Goal: Use online tool/utility: Utilize a website feature to perform a specific function

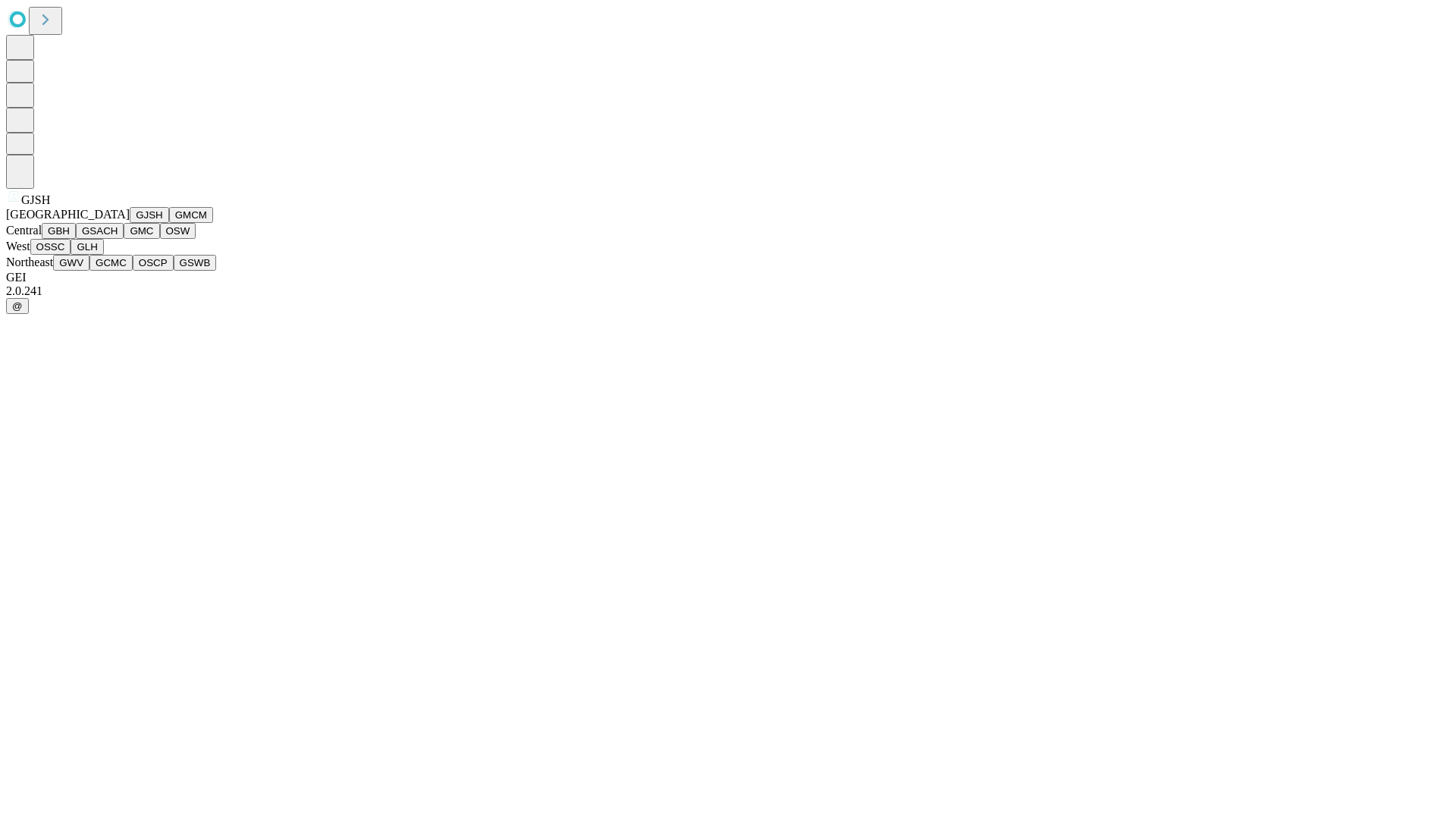
click at [129, 223] on button "GJSH" at bounding box center [149, 215] width 39 height 16
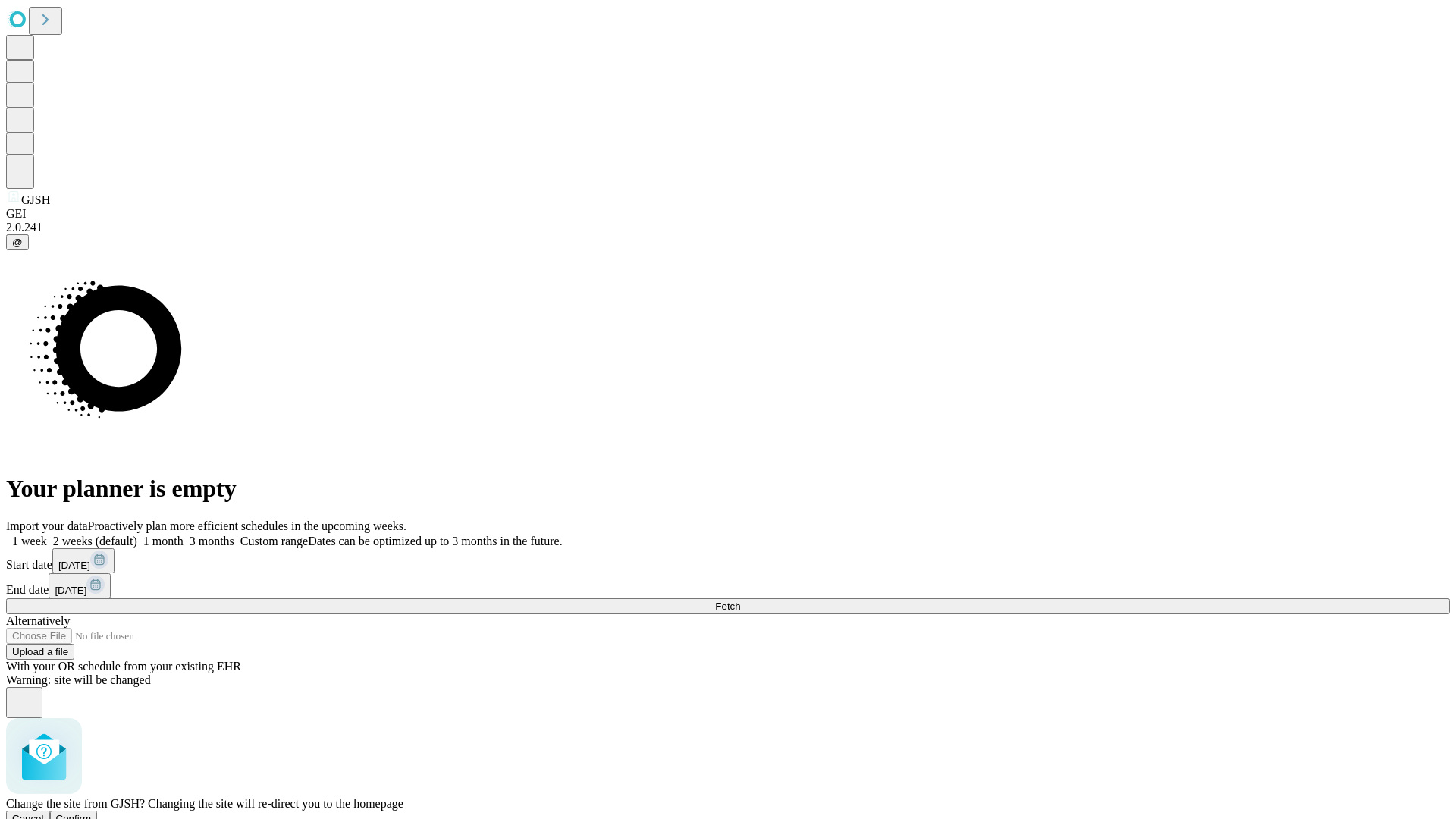
click at [92, 812] on span "Confirm" at bounding box center [74, 818] width 36 height 11
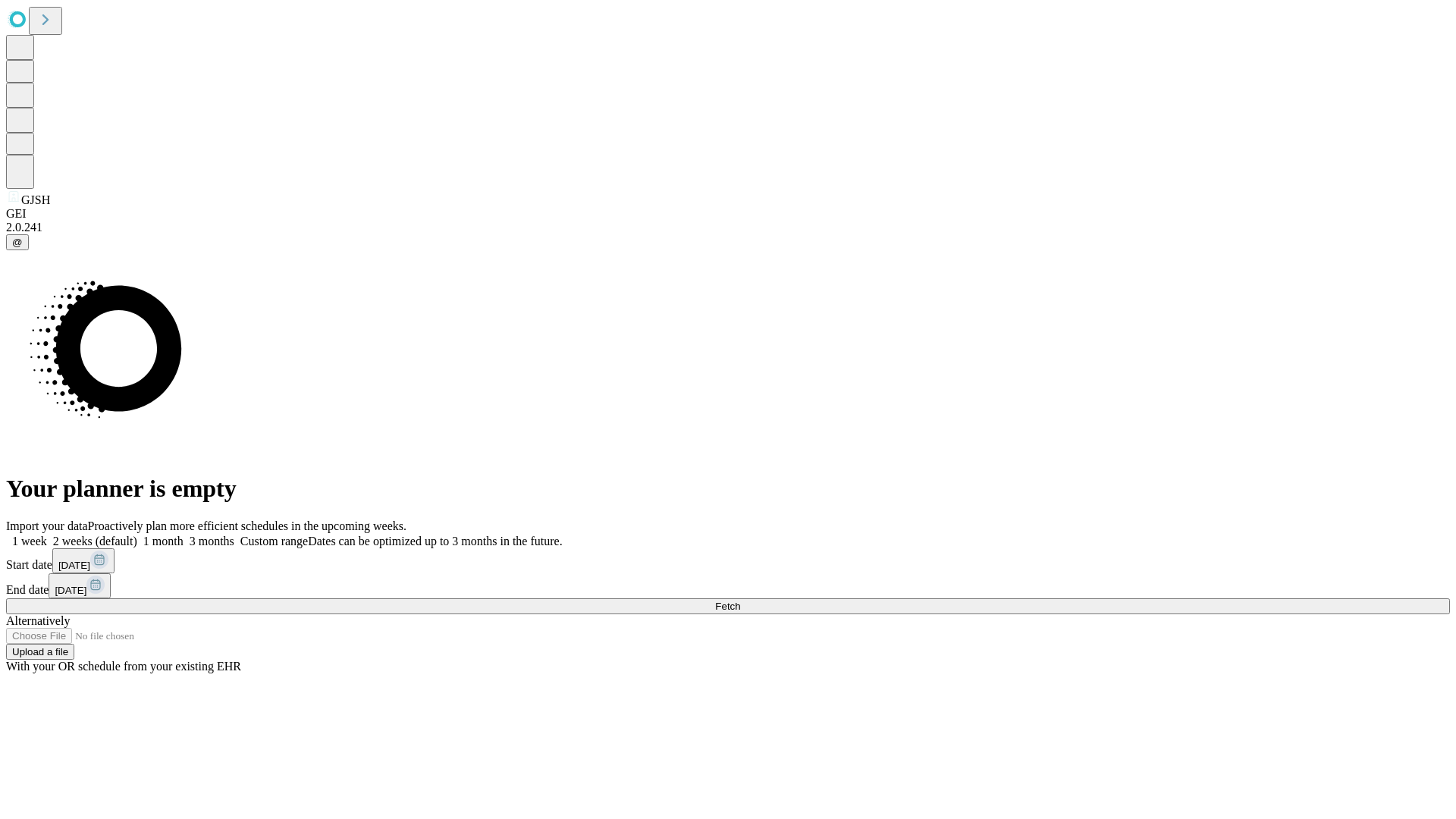
click at [137, 534] on label "2 weeks (default)" at bounding box center [92, 541] width 90 height 13
click at [740, 600] on span "Fetch" at bounding box center [727, 606] width 25 height 11
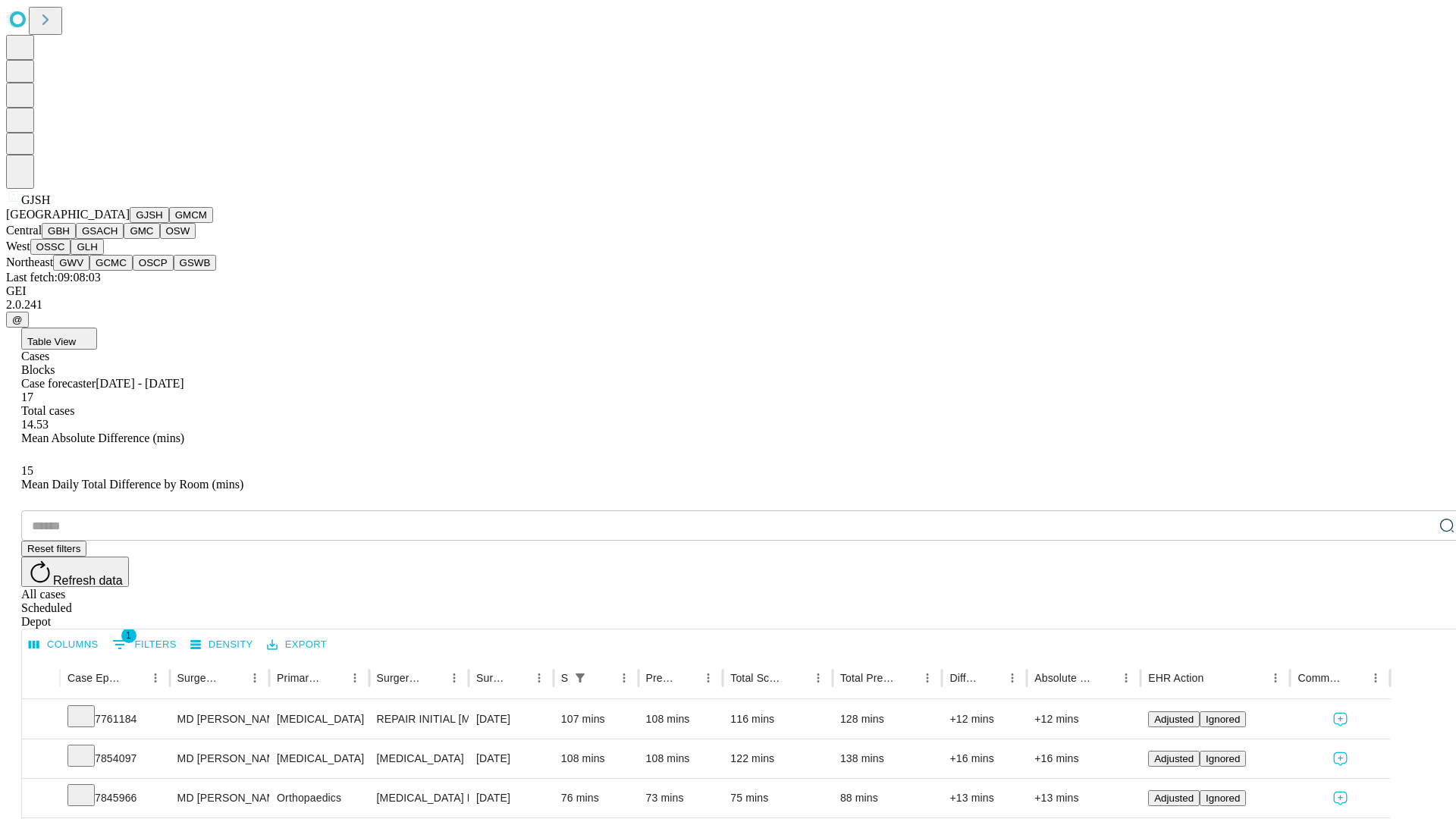
click at [169, 223] on button "GMCM" at bounding box center [191, 215] width 44 height 16
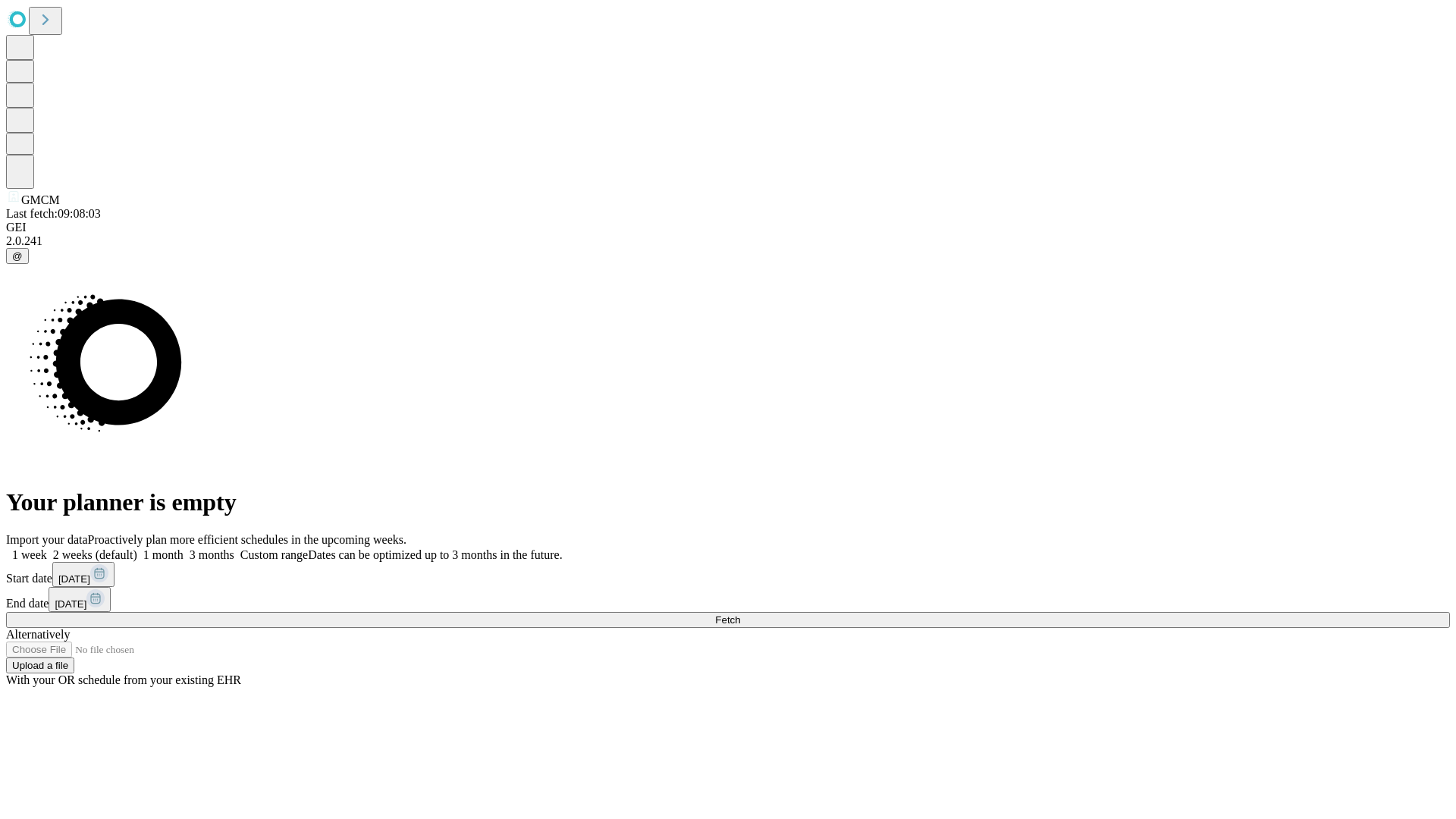
click at [137, 548] on label "2 weeks (default)" at bounding box center [92, 555] width 90 height 13
click at [740, 614] on span "Fetch" at bounding box center [727, 620] width 25 height 11
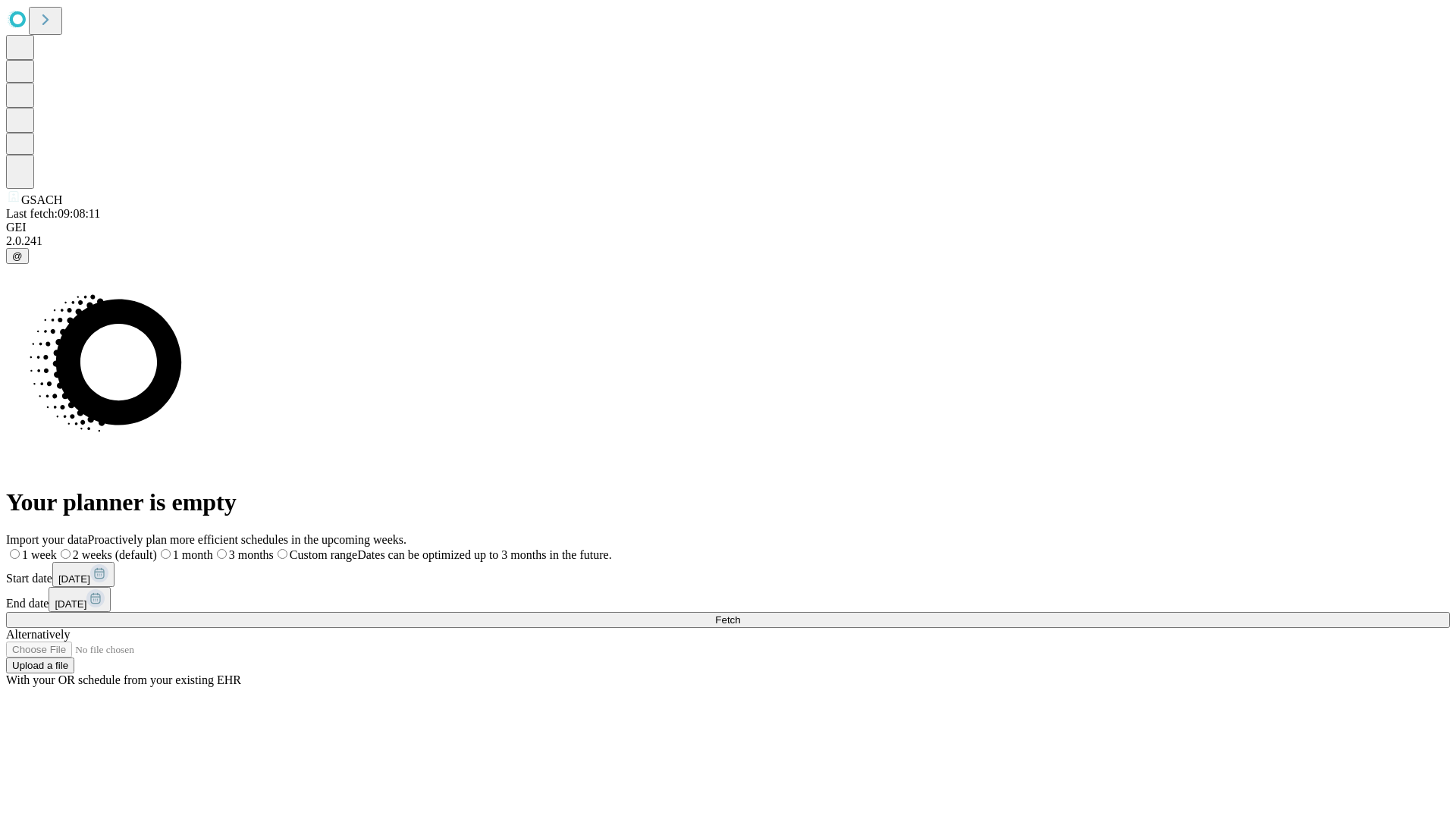
click at [157, 548] on label "2 weeks (default)" at bounding box center [107, 555] width 100 height 13
click at [740, 614] on span "Fetch" at bounding box center [727, 620] width 25 height 11
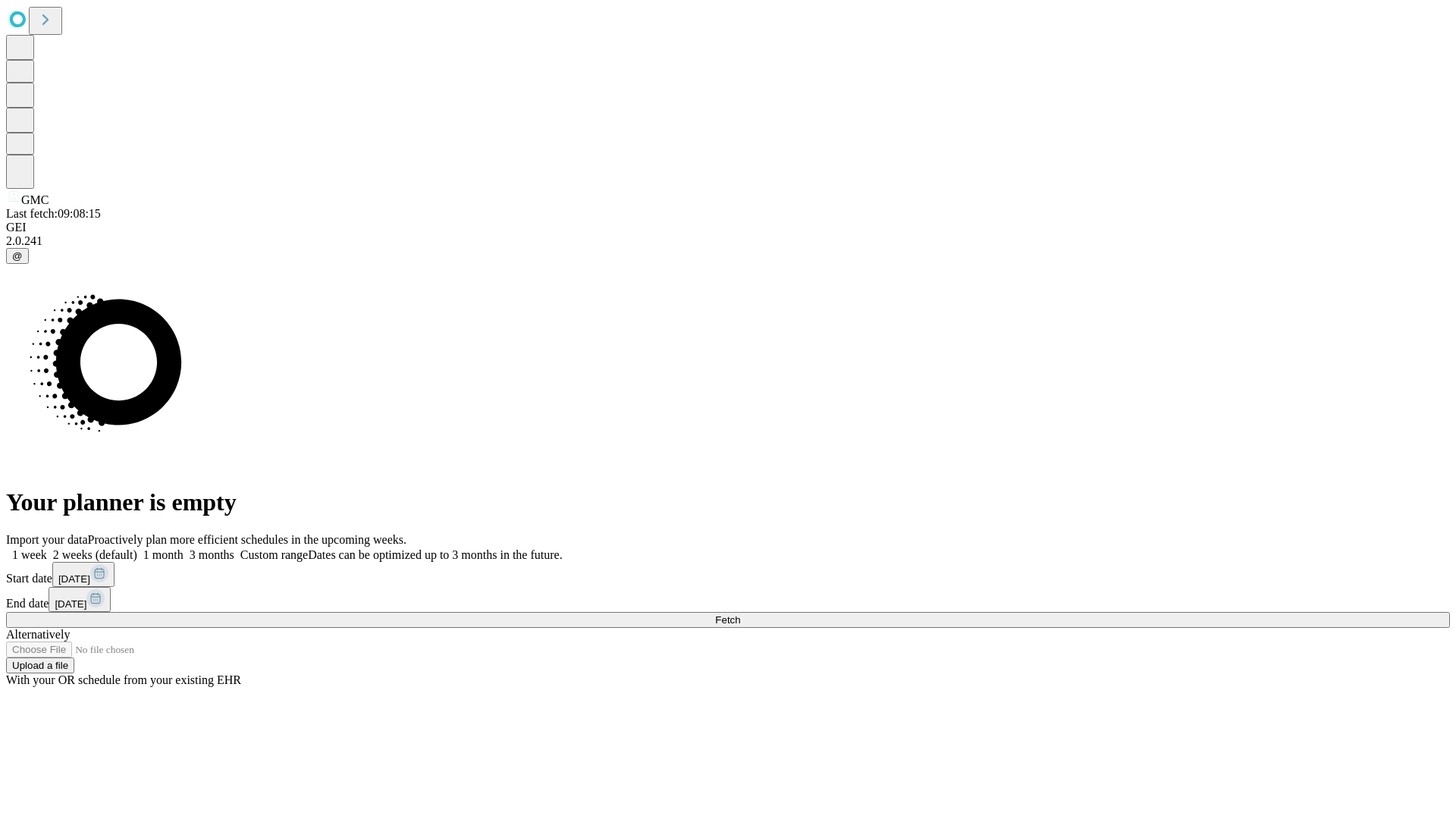
click at [137, 548] on label "2 weeks (default)" at bounding box center [92, 555] width 90 height 13
click at [740, 614] on span "Fetch" at bounding box center [727, 620] width 25 height 11
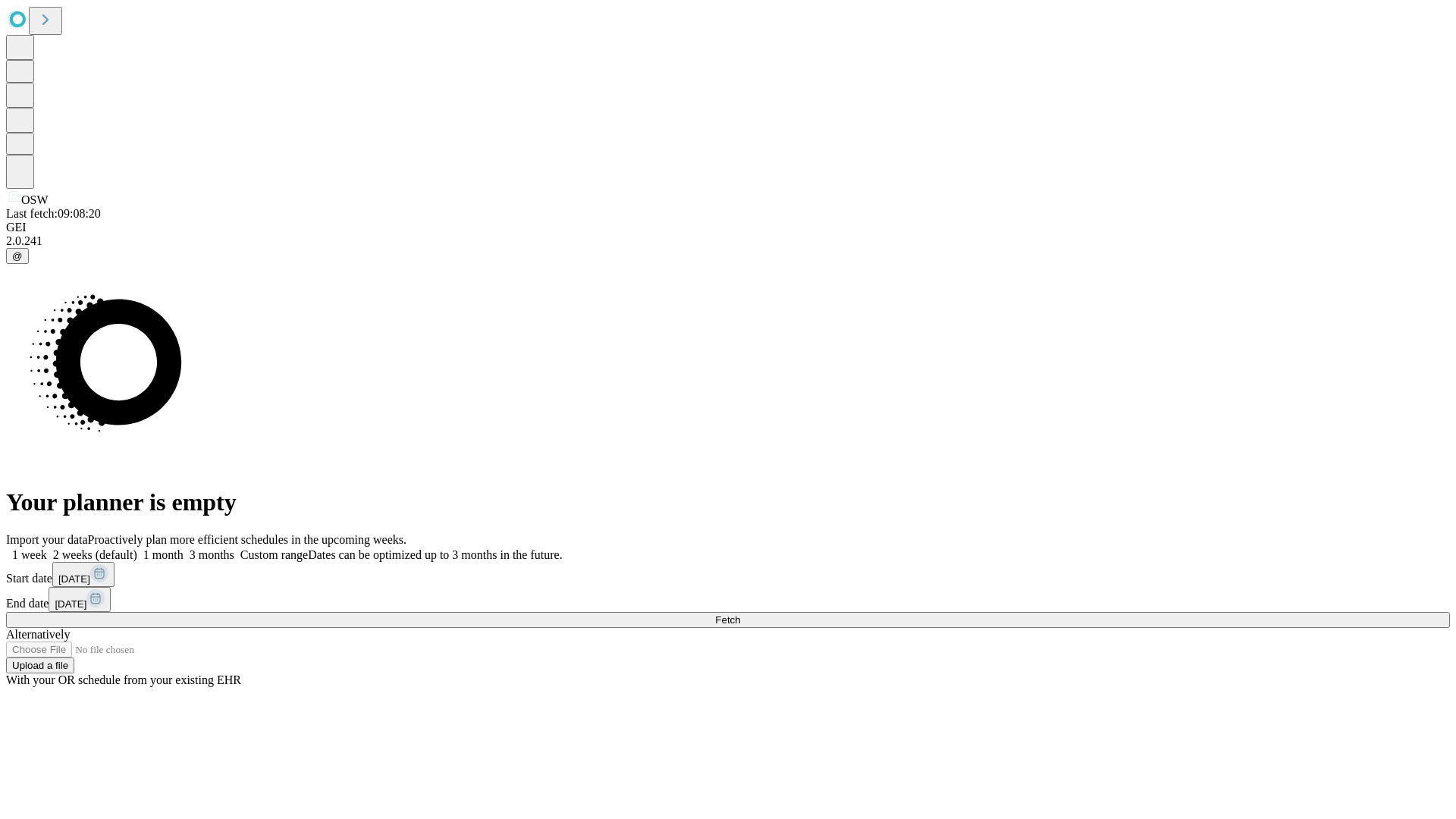
click at [137, 548] on label "2 weeks (default)" at bounding box center [92, 555] width 90 height 13
click at [740, 614] on span "Fetch" at bounding box center [727, 620] width 25 height 11
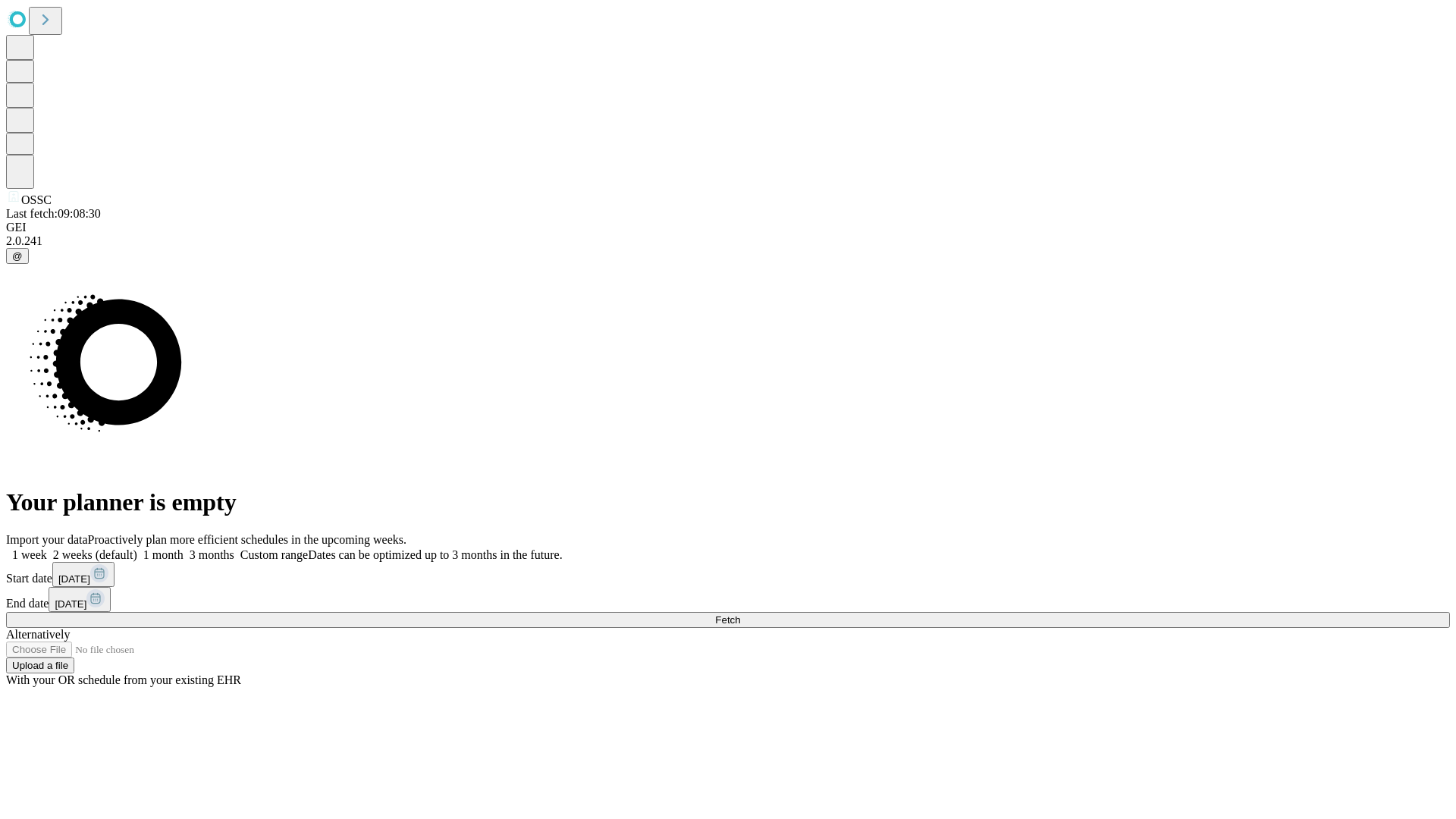
click at [137, 548] on label "2 weeks (default)" at bounding box center [92, 555] width 90 height 13
click at [740, 614] on span "Fetch" at bounding box center [727, 620] width 25 height 11
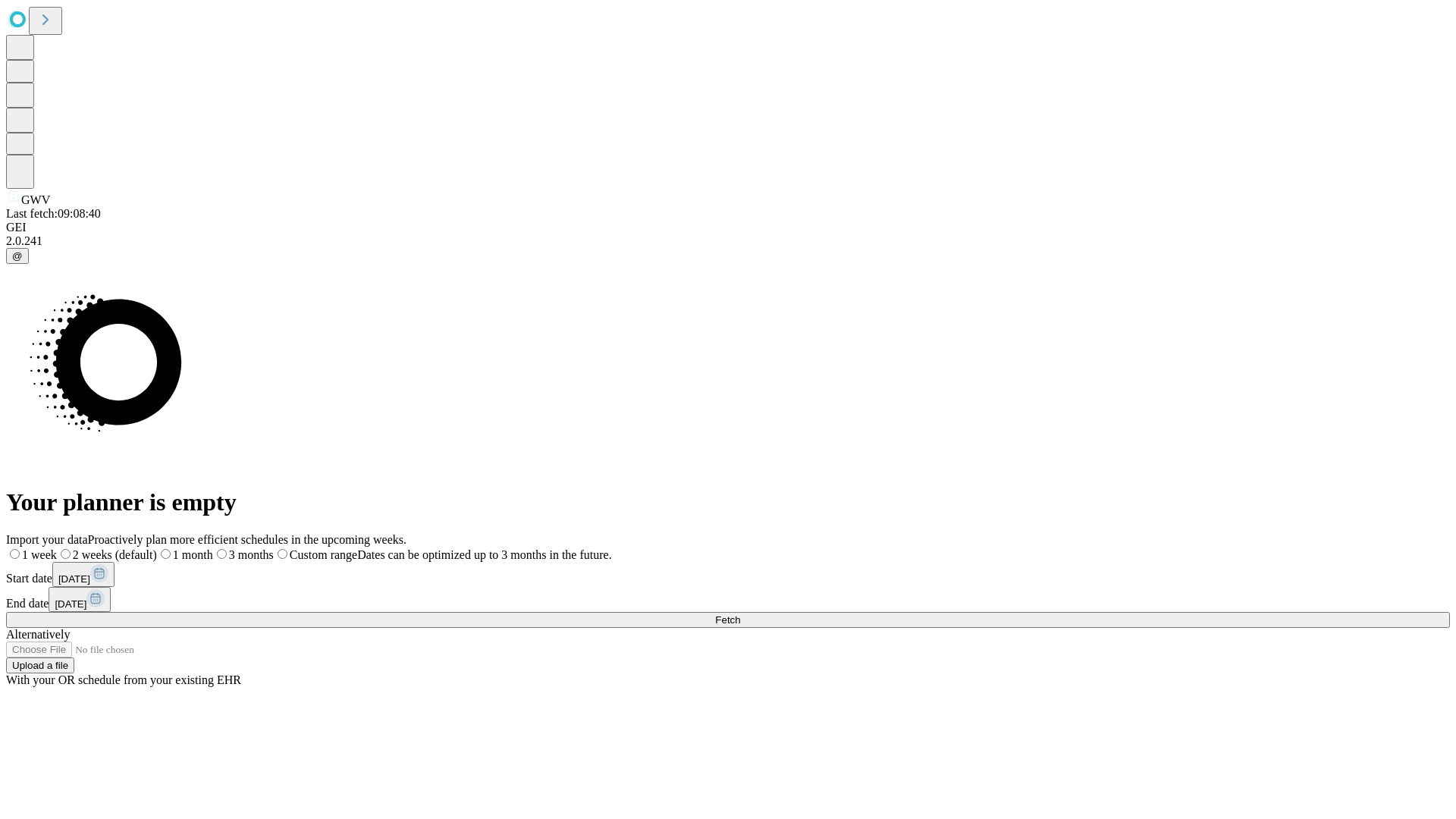
click at [740, 614] on span "Fetch" at bounding box center [727, 620] width 25 height 11
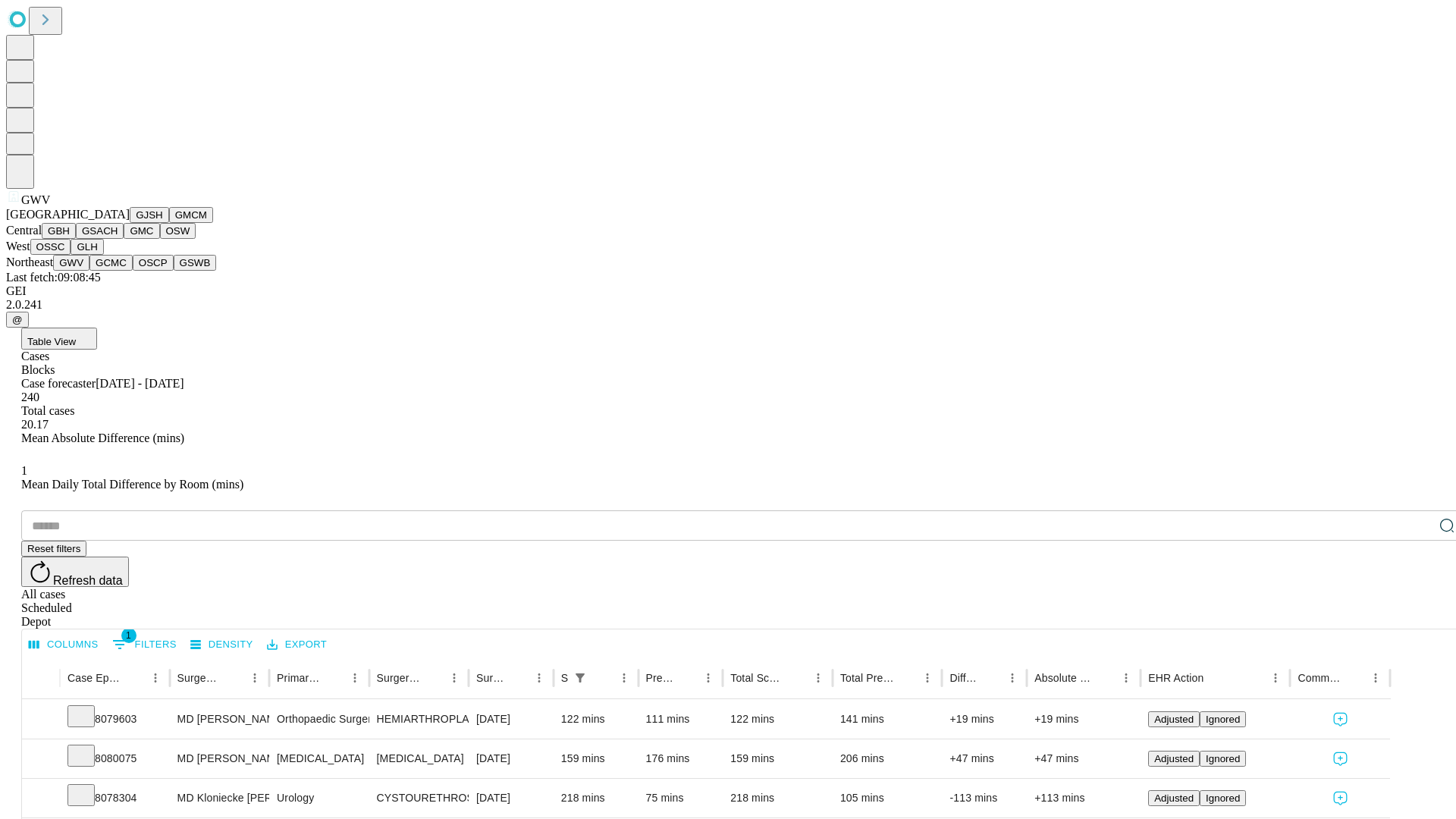
click at [117, 271] on button "GCMC" at bounding box center [111, 263] width 43 height 16
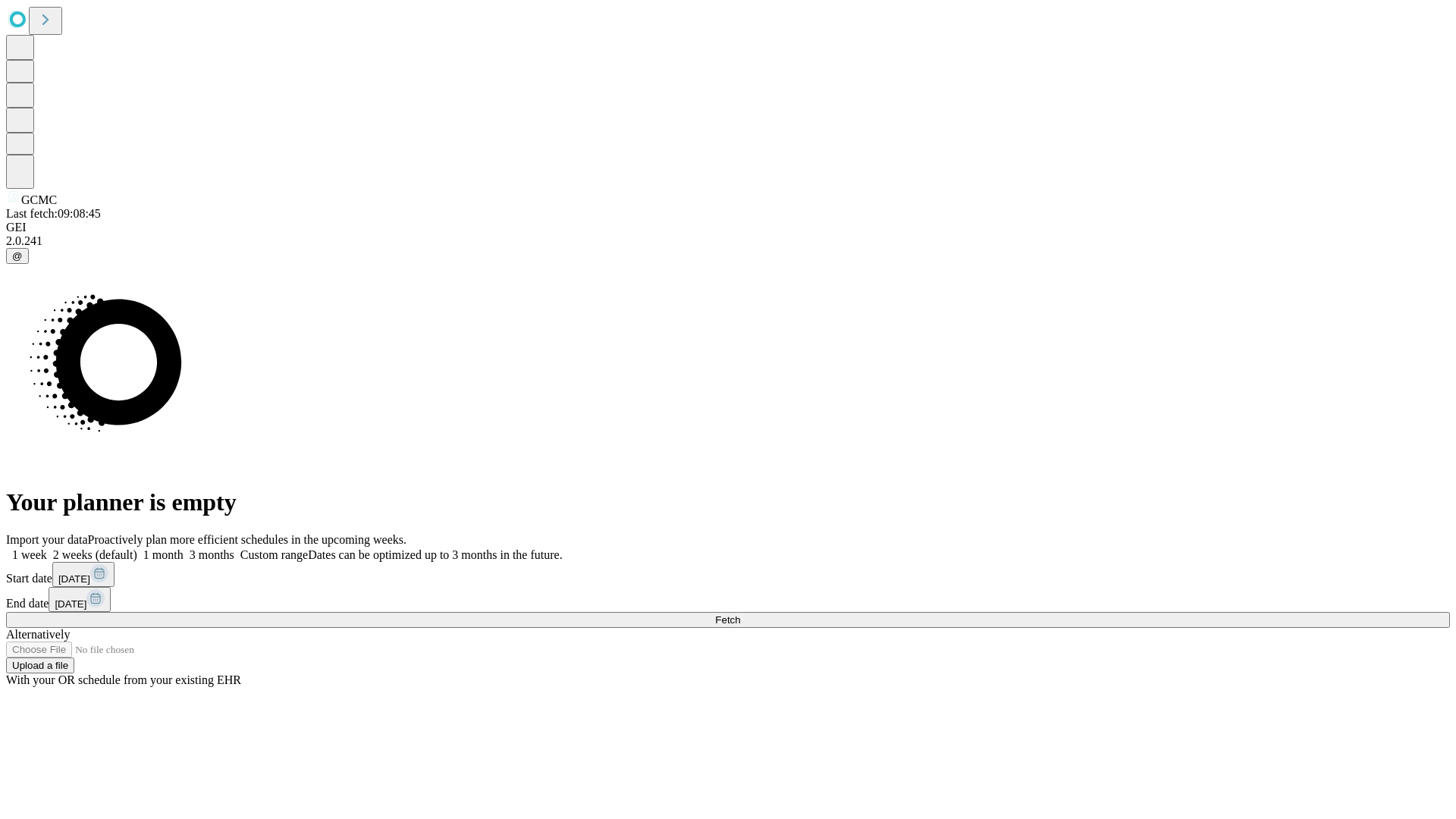
click at [740, 614] on span "Fetch" at bounding box center [727, 620] width 25 height 11
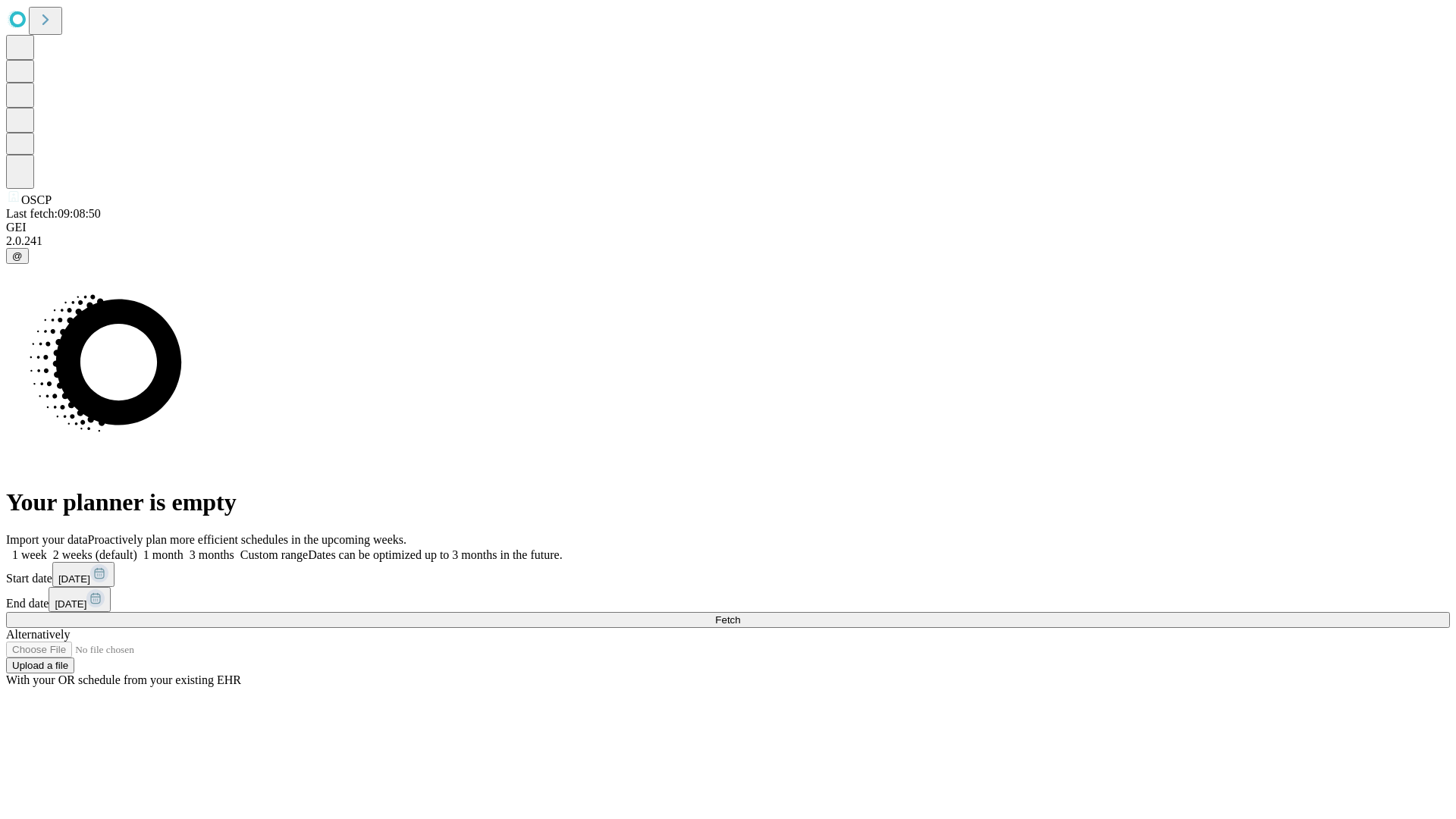
click at [740, 614] on span "Fetch" at bounding box center [727, 620] width 25 height 11
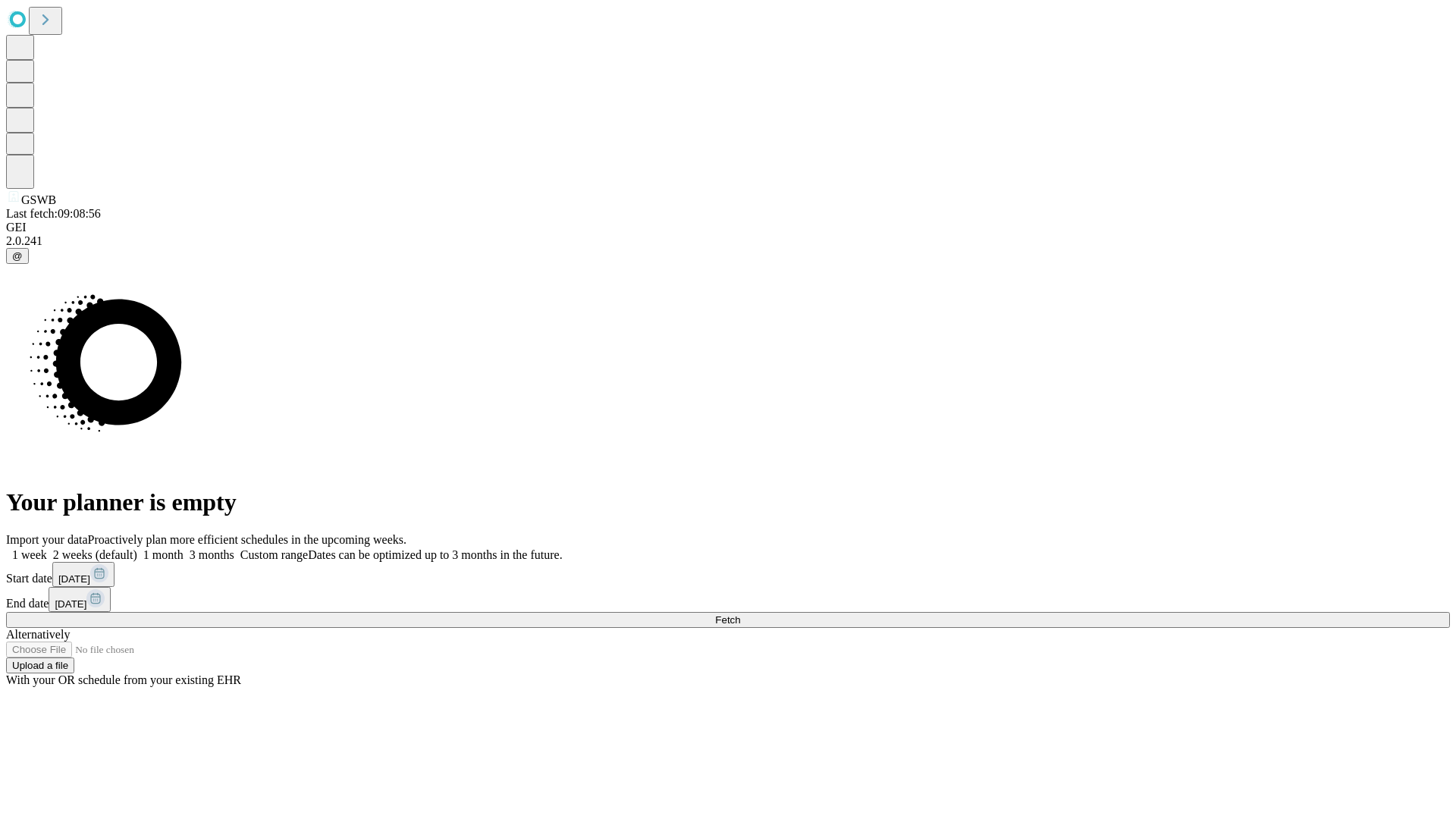
click at [137, 548] on label "2 weeks (default)" at bounding box center [92, 555] width 90 height 13
click at [740, 614] on span "Fetch" at bounding box center [727, 620] width 25 height 11
